Goal: Task Accomplishment & Management: Complete application form

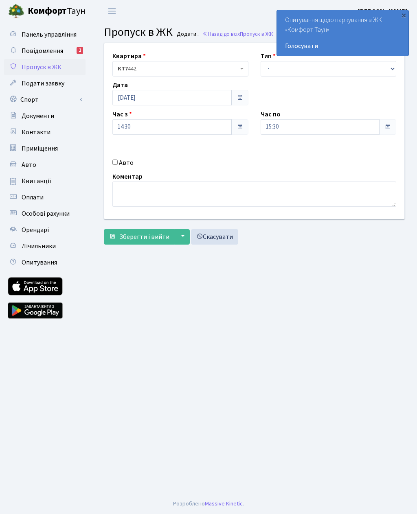
select select "3"
click at [117, 164] on input "Авто" at bounding box center [114, 162] width 5 height 5
checkbox input "true"
click at [322, 119] on input "15:30" at bounding box center [320, 126] width 119 height 15
click at [288, 158] on icon at bounding box center [283, 155] width 22 height 22
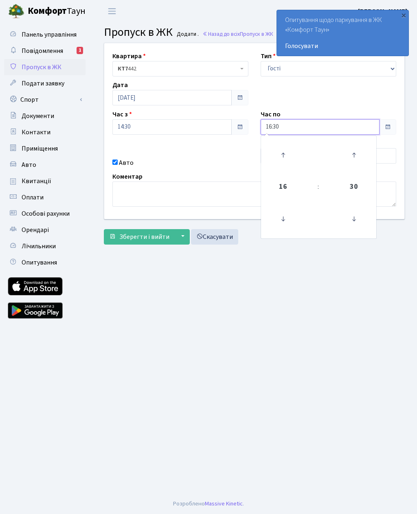
click at [289, 158] on icon at bounding box center [283, 155] width 22 height 22
click at [285, 156] on icon at bounding box center [283, 155] width 22 height 22
click at [283, 154] on icon at bounding box center [283, 155] width 22 height 22
click at [287, 153] on icon at bounding box center [283, 155] width 22 height 22
click at [294, 148] on link at bounding box center [283, 154] width 24 height 29
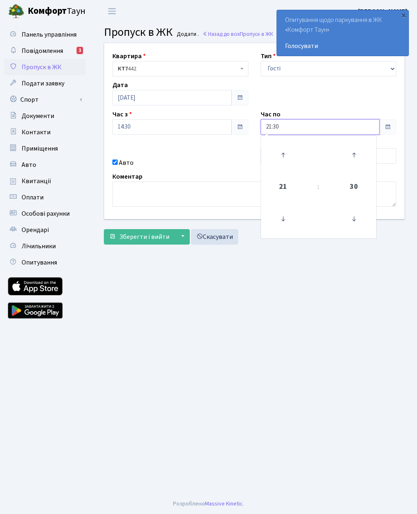
click at [285, 155] on icon at bounding box center [283, 155] width 22 height 22
type input "22:30"
click at [236, 289] on main "Admin Пропуск в ЖК Додати Пропуск в ЖК Додати . Назад до всіх Пропуск в ЖК Квар…" at bounding box center [254, 257] width 325 height 471
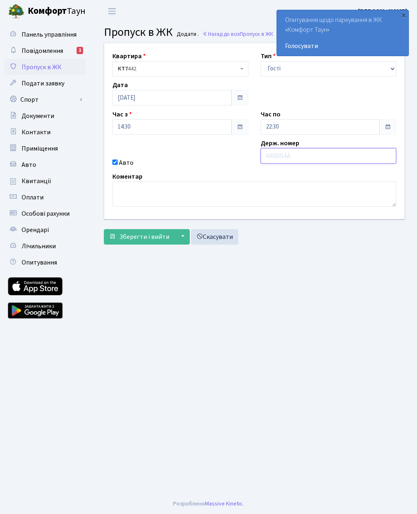
click at [310, 153] on input "text" at bounding box center [329, 155] width 136 height 15
click at [308, 155] on input "text" at bounding box center [329, 155] width 136 height 15
paste input "Ai7220мх"
type input "Ai7220мх"
click at [156, 236] on span "Зберегти і вийти" at bounding box center [144, 236] width 50 height 9
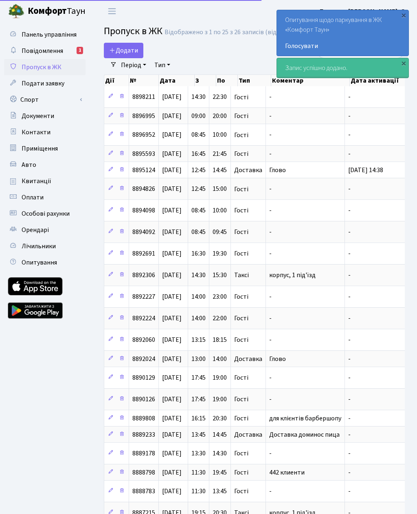
select select "25"
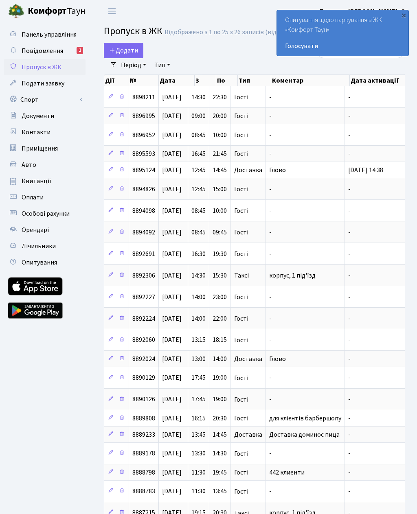
click at [403, 19] on div "×" at bounding box center [403, 15] width 8 height 8
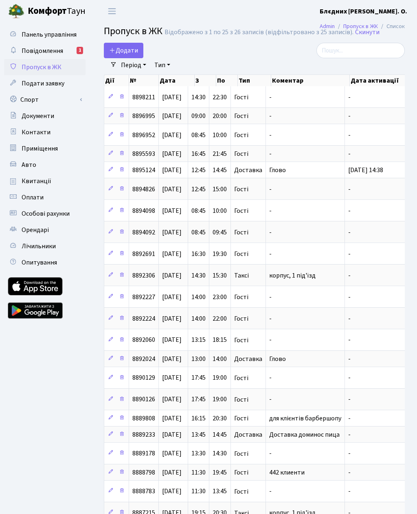
click at [135, 50] on span "Додати" at bounding box center [123, 50] width 29 height 9
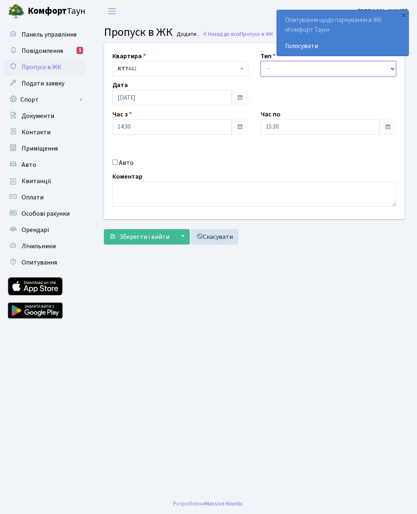
click at [295, 67] on select "- Доставка Таксі Гості Сервіс" at bounding box center [329, 68] width 136 height 15
select select "3"
click at [302, 124] on input "15:30" at bounding box center [320, 126] width 119 height 15
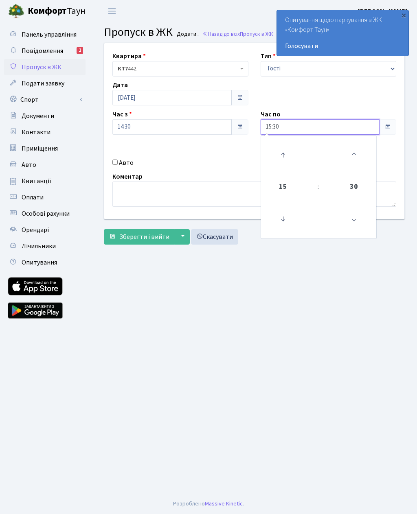
click at [287, 156] on icon at bounding box center [283, 155] width 22 height 22
click at [287, 157] on icon at bounding box center [283, 155] width 22 height 22
click at [288, 154] on icon at bounding box center [283, 155] width 22 height 22
click at [288, 156] on icon at bounding box center [283, 155] width 22 height 22
click at [287, 153] on icon at bounding box center [283, 155] width 22 height 22
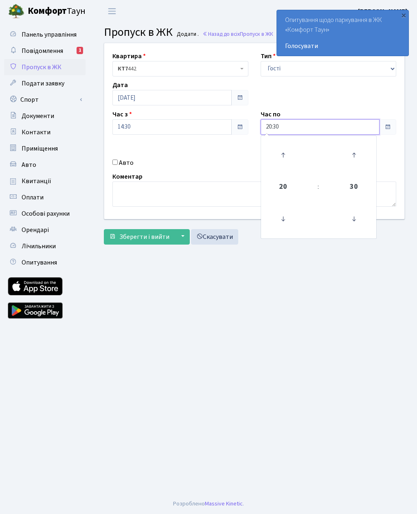
click at [289, 156] on icon at bounding box center [283, 155] width 22 height 22
click at [287, 154] on icon at bounding box center [283, 155] width 22 height 22
type input "22:30"
click at [118, 163] on input "Авто" at bounding box center [114, 162] width 5 height 5
checkbox input "true"
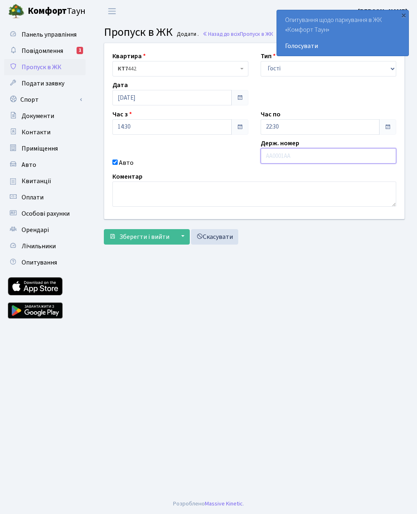
click at [304, 157] on input "text" at bounding box center [329, 155] width 136 height 15
paste input "КА5452НР"
type input "КА5452НР"
click at [140, 242] on button "Зберегти і вийти" at bounding box center [139, 236] width 71 height 15
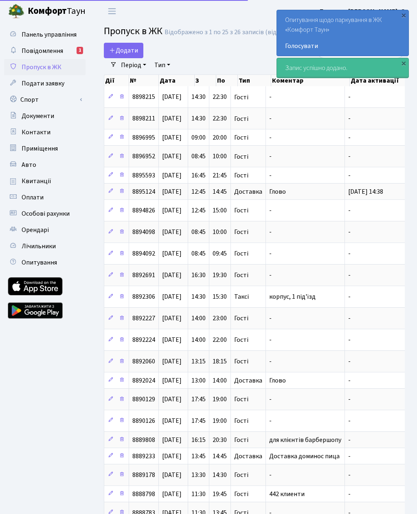
select select "25"
